Goal: Task Accomplishment & Management: Use online tool/utility

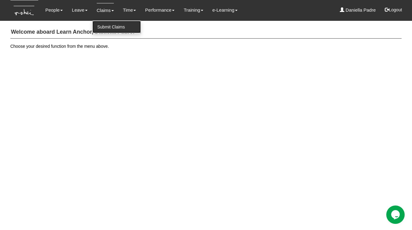
click at [106, 24] on link "Submit Claims" at bounding box center [116, 27] width 48 height 12
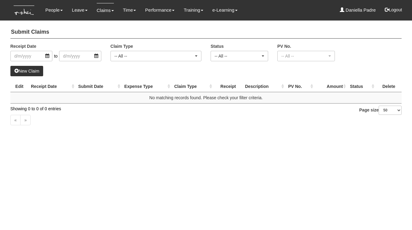
select select "50"
click at [28, 59] on input "search" at bounding box center [31, 56] width 42 height 10
click at [108, 136] on html "Toggle navigation People Personal Information Staff Directory Leave Apply for L…" at bounding box center [206, 68] width 412 height 136
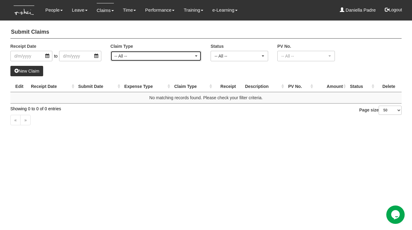
click at [157, 60] on div "-- All --" at bounding box center [156, 56] width 90 height 10
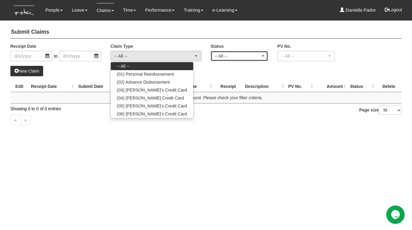
click at [236, 51] on div "-- All --" at bounding box center [239, 56] width 57 height 10
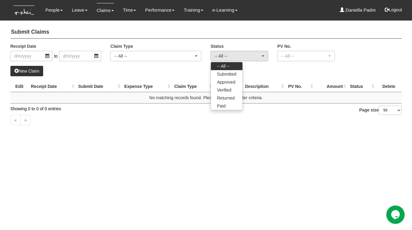
click at [232, 136] on html "Toggle navigation People Personal Information Staff Directory Leave Apply for L…" at bounding box center [206, 68] width 412 height 136
